Goal: Information Seeking & Learning: Learn about a topic

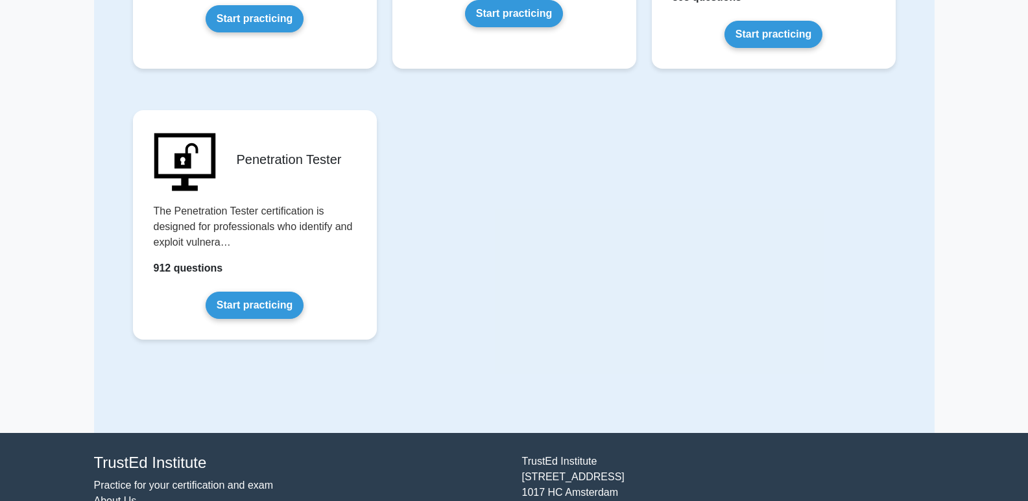
scroll to position [2831, 0]
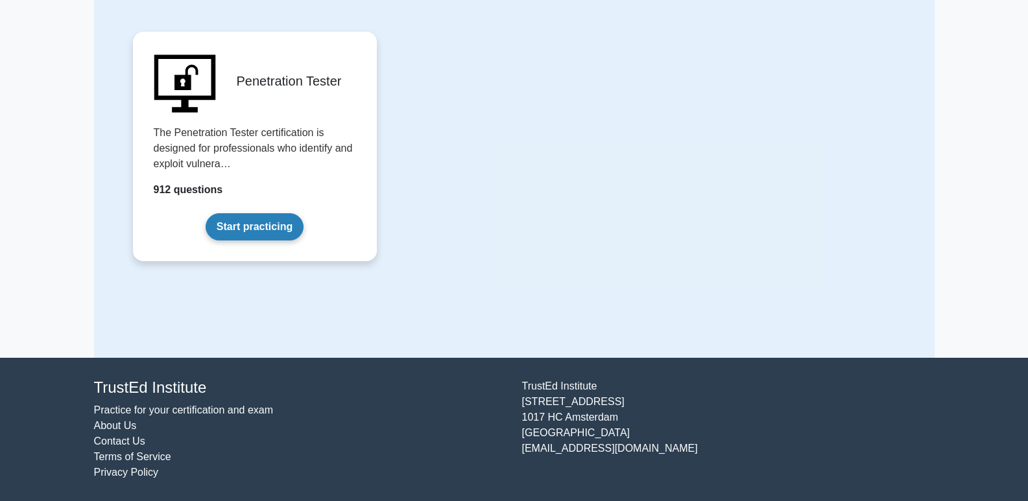
click at [206, 213] on link "Start practicing" at bounding box center [255, 226] width 98 height 27
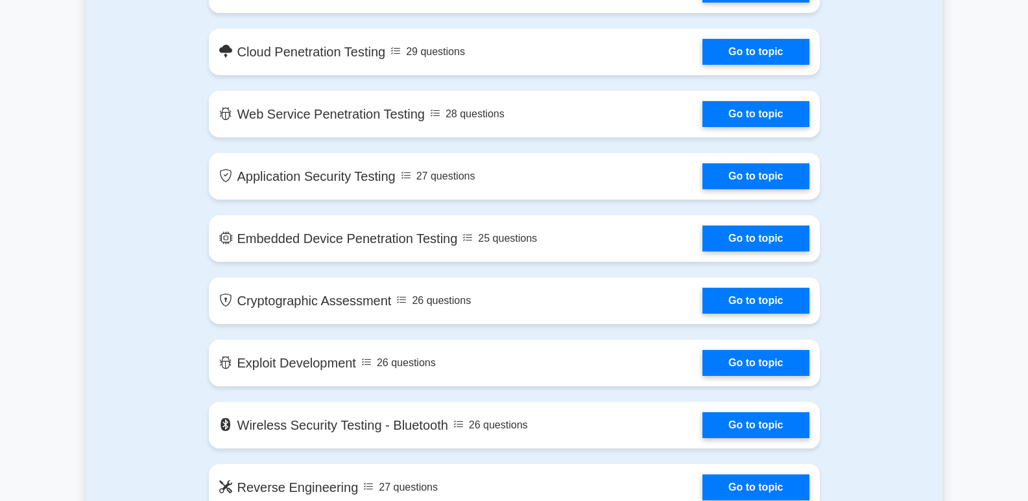
scroll to position [1459, 0]
